Goal: Register for event/course

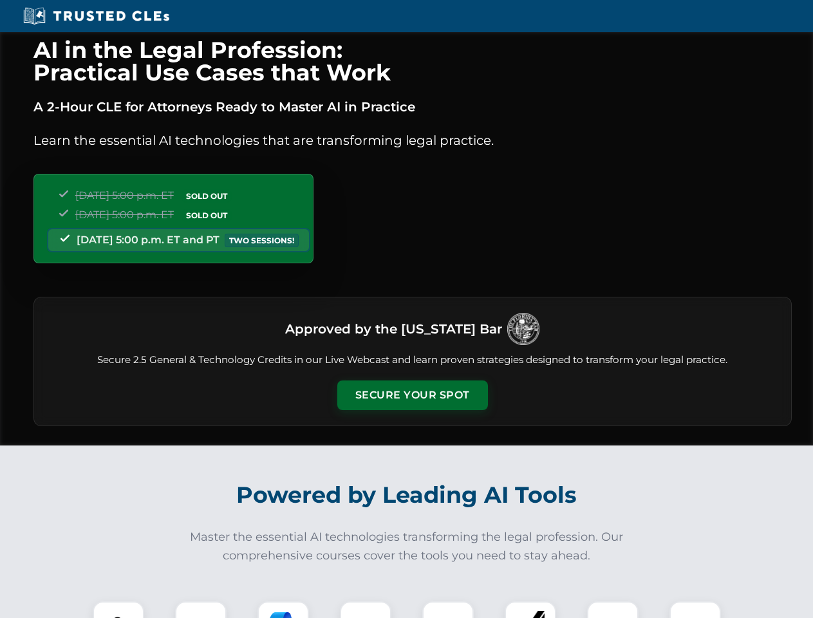
click at [412, 395] on button "Secure Your Spot" at bounding box center [412, 395] width 151 height 30
click at [118, 610] on img at bounding box center [118, 626] width 37 height 37
click at [201, 610] on div at bounding box center [200, 626] width 51 height 51
